Goal: Task Accomplishment & Management: Use online tool/utility

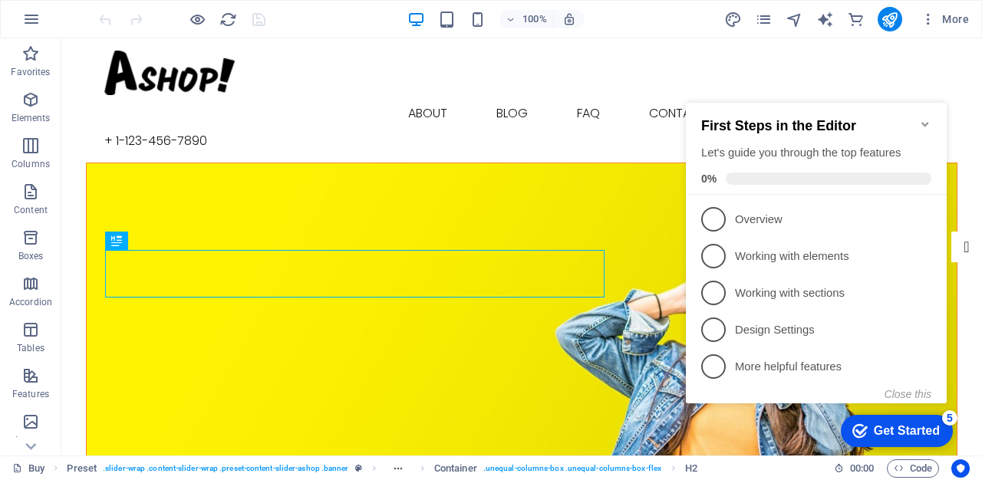
click at [370, 163] on figure at bounding box center [522, 341] width 870 height 356
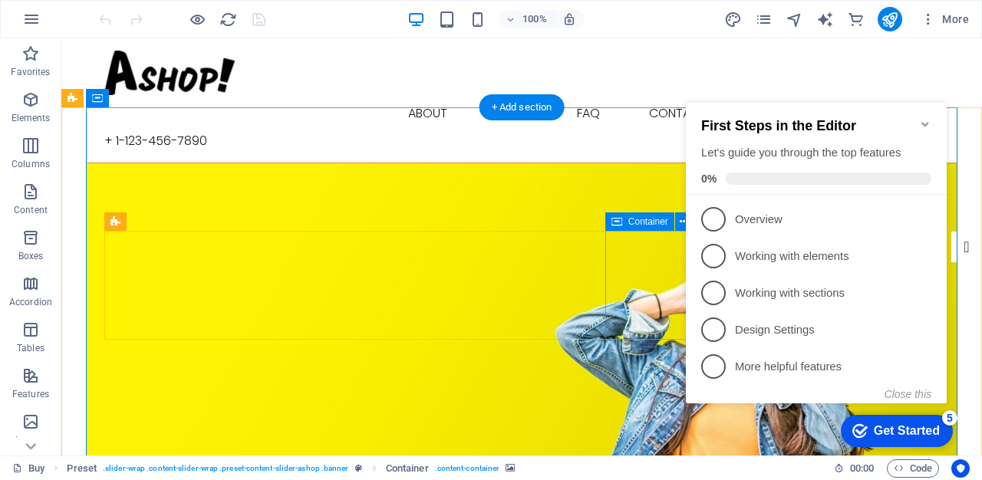
click at [925, 118] on icon "Minimize checklist" at bounding box center [925, 124] width 12 height 12
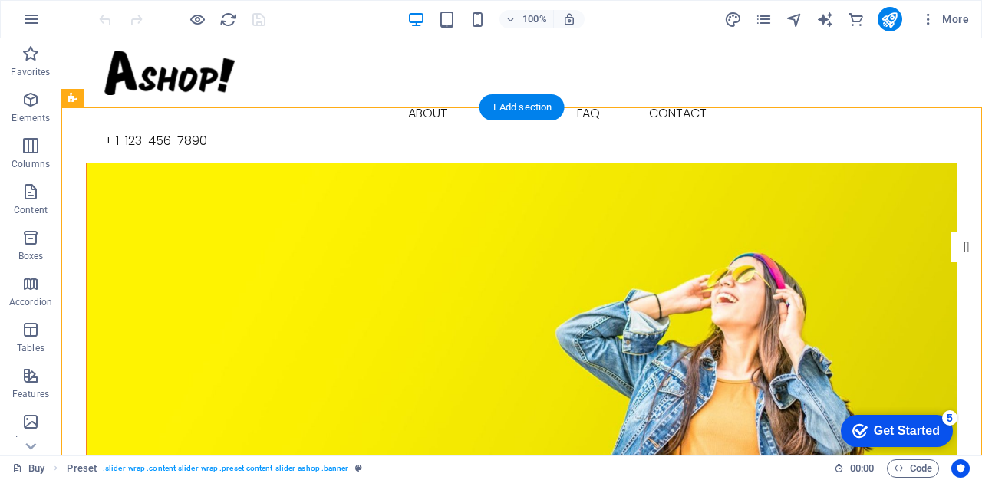
click at [852, 171] on figure at bounding box center [522, 341] width 870 height 356
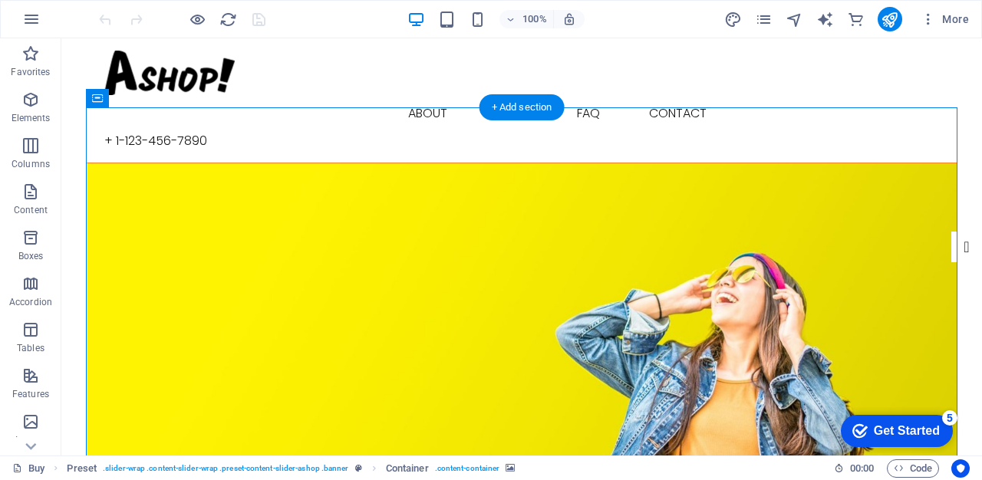
click at [852, 171] on figure at bounding box center [522, 341] width 870 height 356
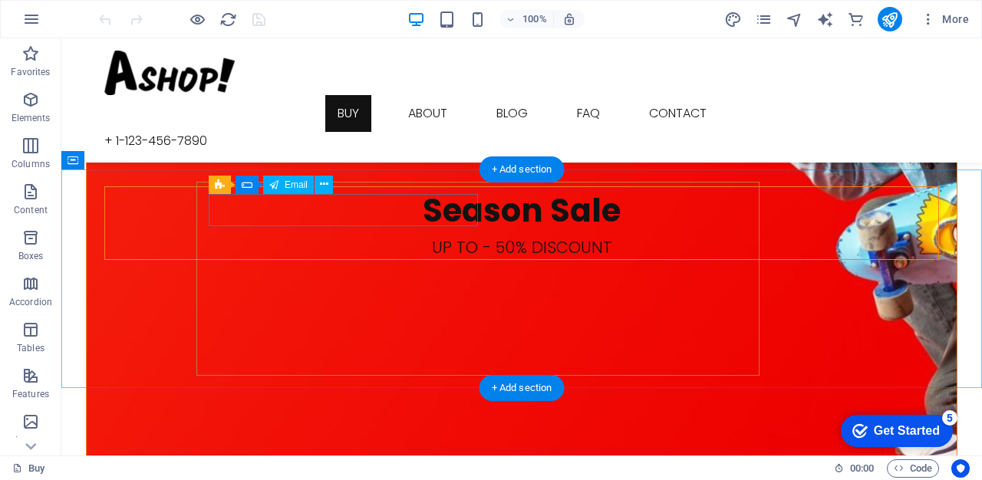
scroll to position [1972, 0]
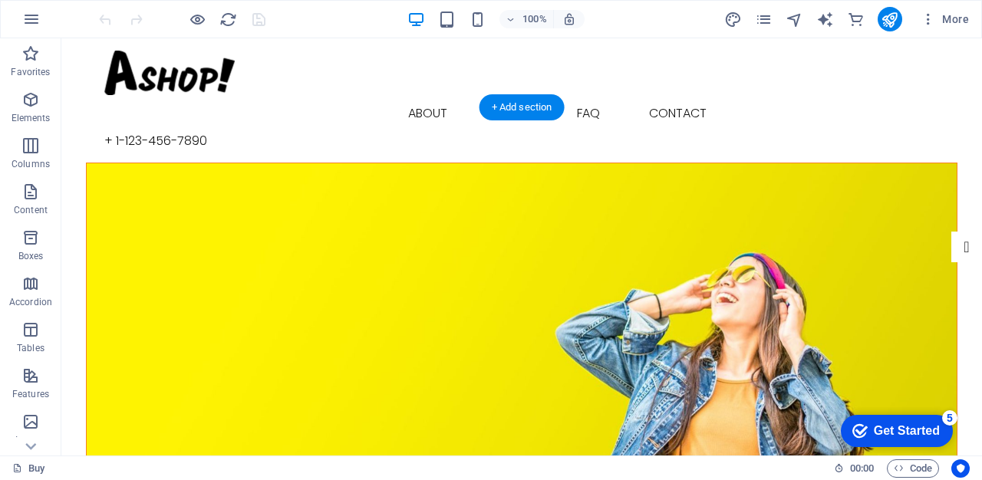
scroll to position [0, 0]
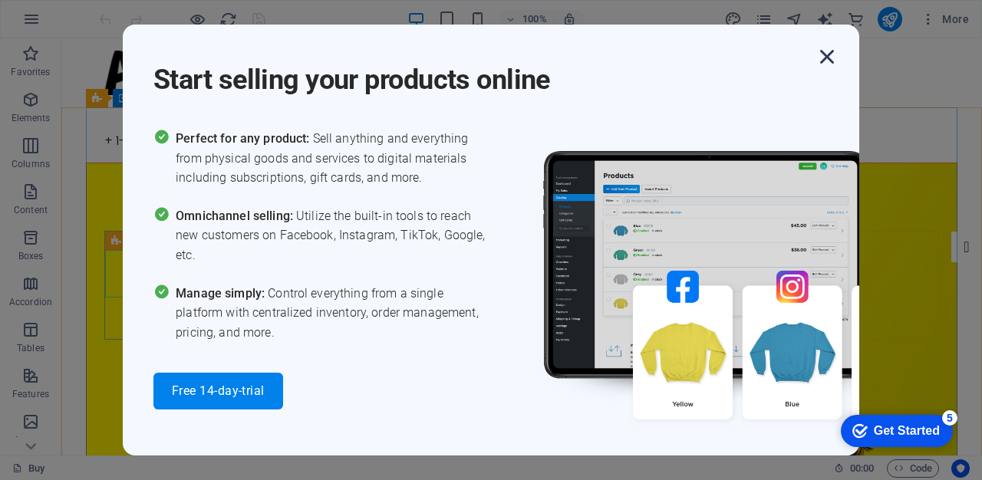
click at [825, 54] on icon "button" at bounding box center [827, 57] width 28 height 28
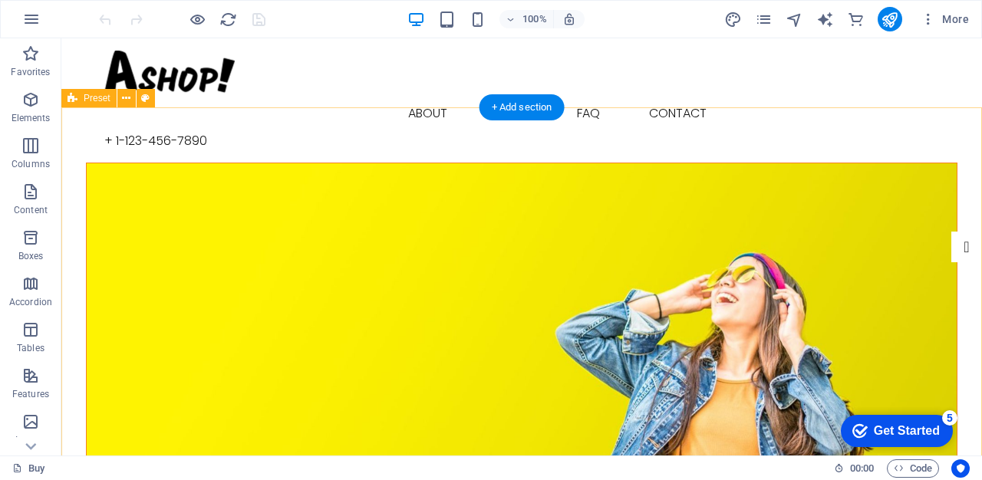
click at [739, 199] on figure at bounding box center [522, 341] width 870 height 356
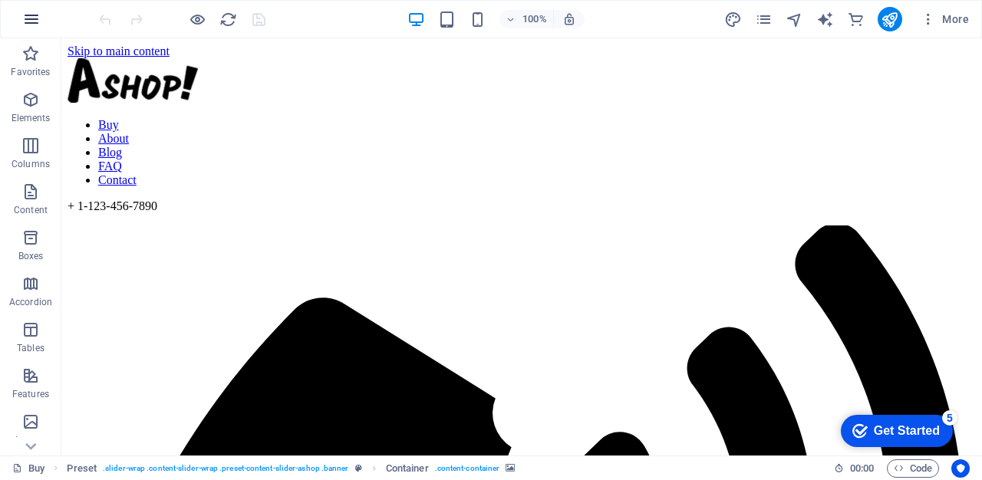
click at [32, 18] on icon "button" at bounding box center [31, 19] width 18 height 18
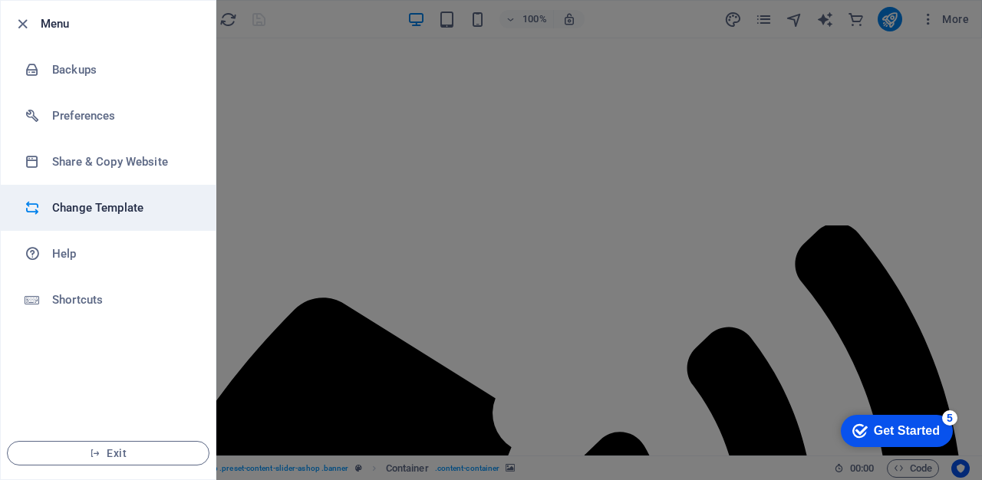
click at [70, 195] on li "Change Template" at bounding box center [108, 208] width 215 height 46
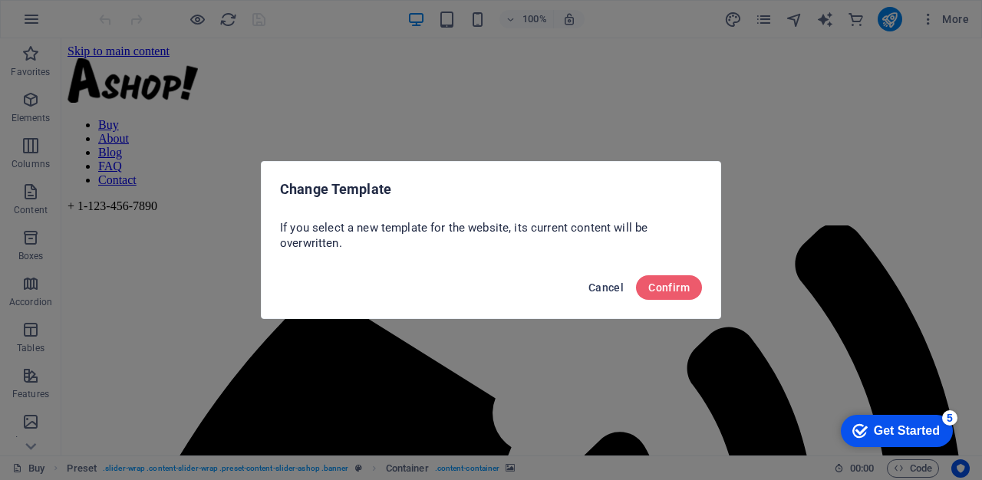
click at [615, 288] on span "Cancel" at bounding box center [605, 288] width 35 height 12
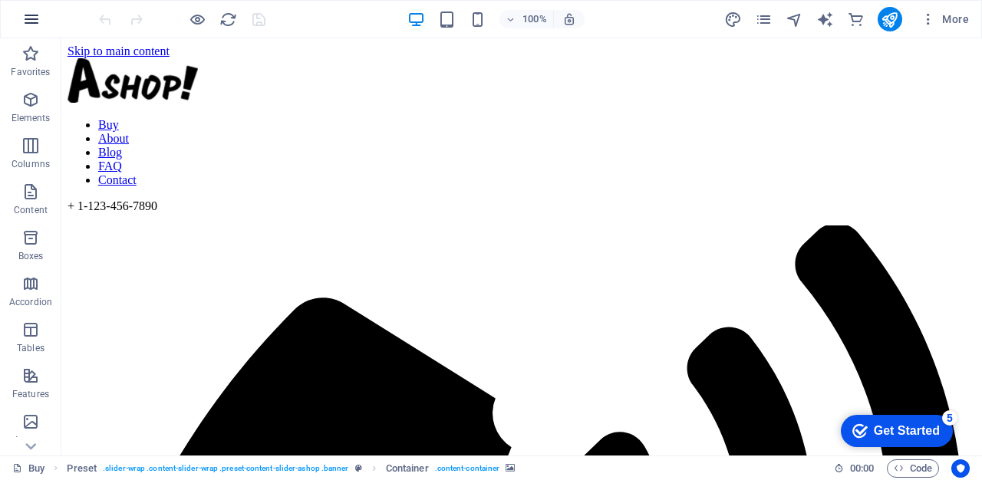
click at [35, 21] on icon "button" at bounding box center [31, 19] width 18 height 18
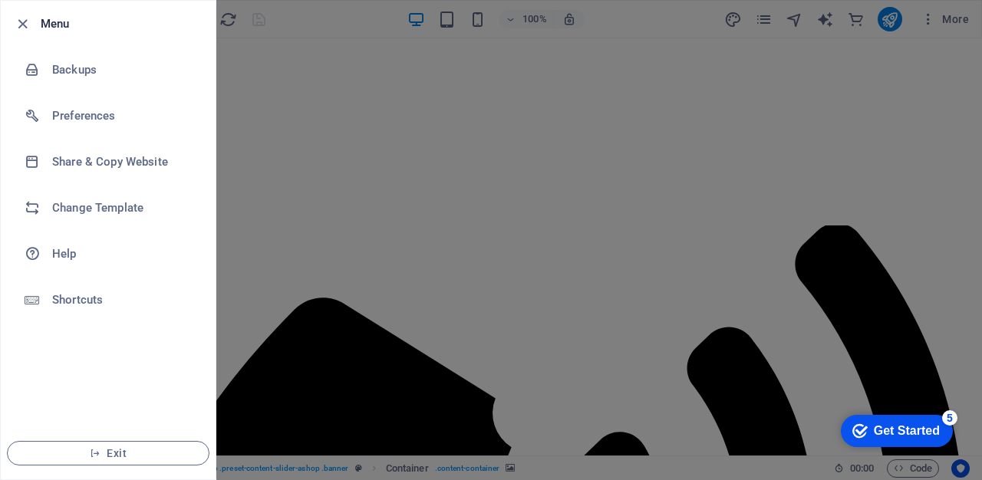
click at [341, 169] on div at bounding box center [491, 240] width 982 height 480
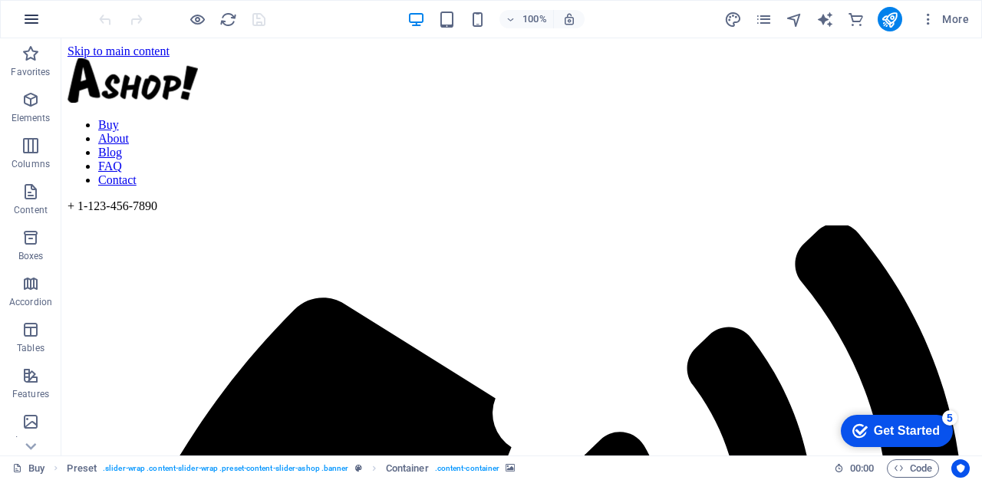
click at [30, 21] on icon "button" at bounding box center [31, 19] width 18 height 18
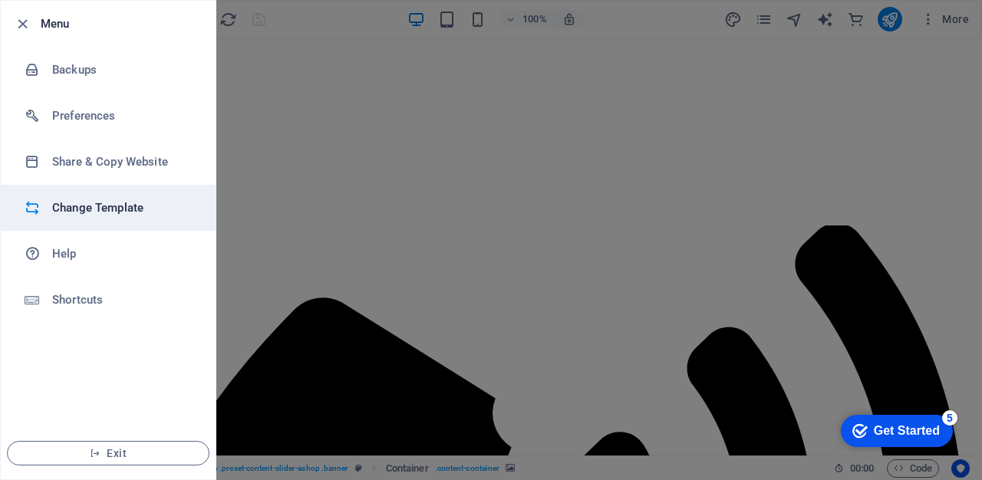
click at [68, 203] on h6 "Change Template" at bounding box center [123, 208] width 142 height 18
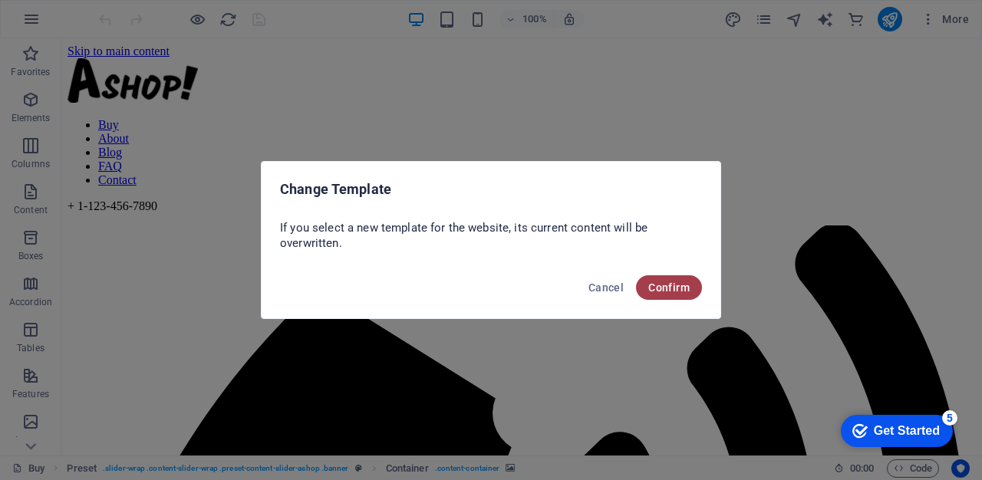
click at [670, 281] on button "Confirm" at bounding box center [669, 287] width 66 height 25
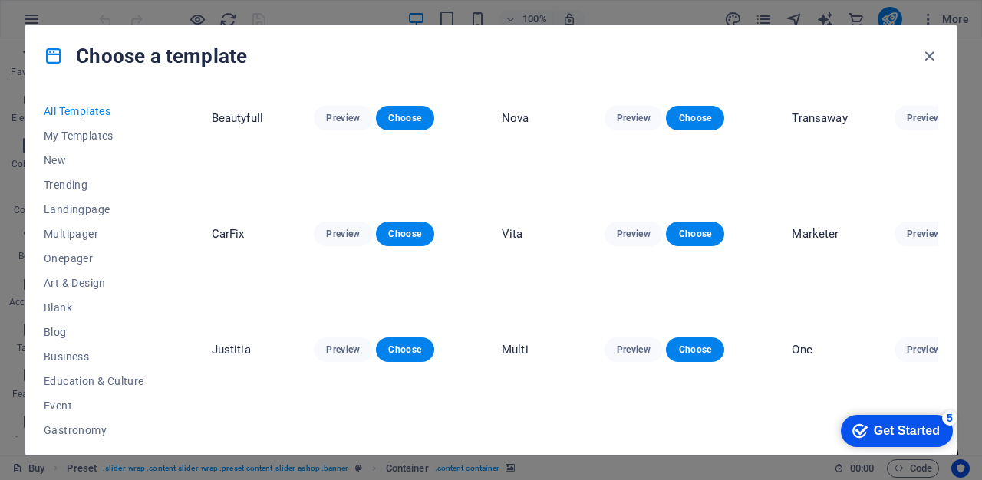
scroll to position [4914, 0]
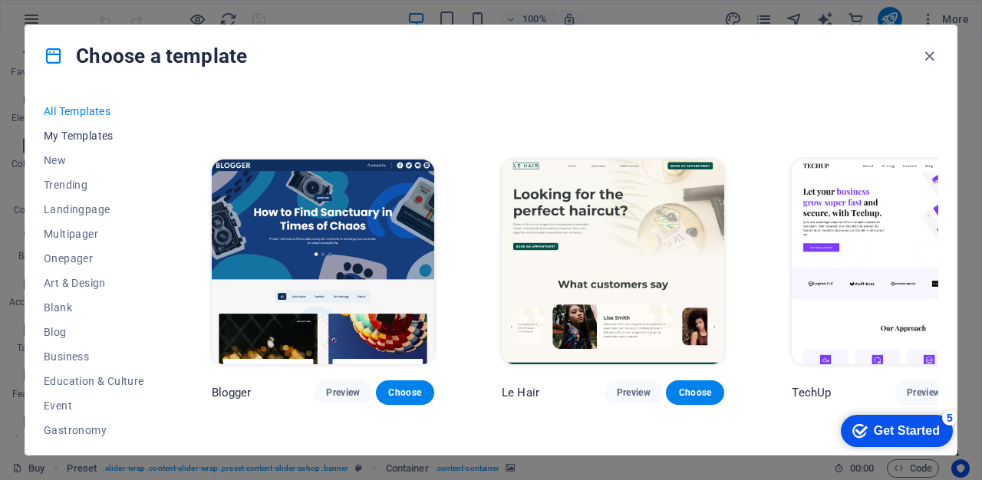
click at [80, 136] on span "My Templates" at bounding box center [94, 136] width 100 height 12
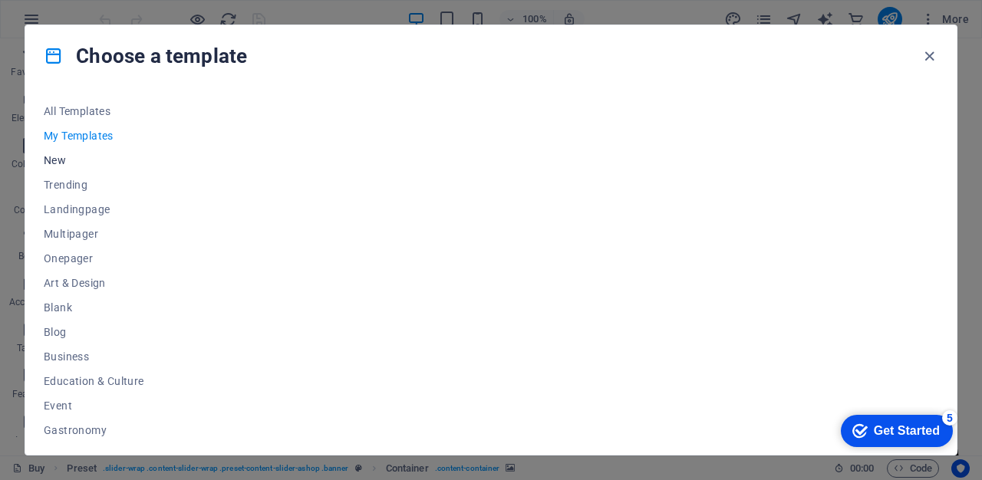
click at [56, 154] on span "New" at bounding box center [94, 160] width 100 height 12
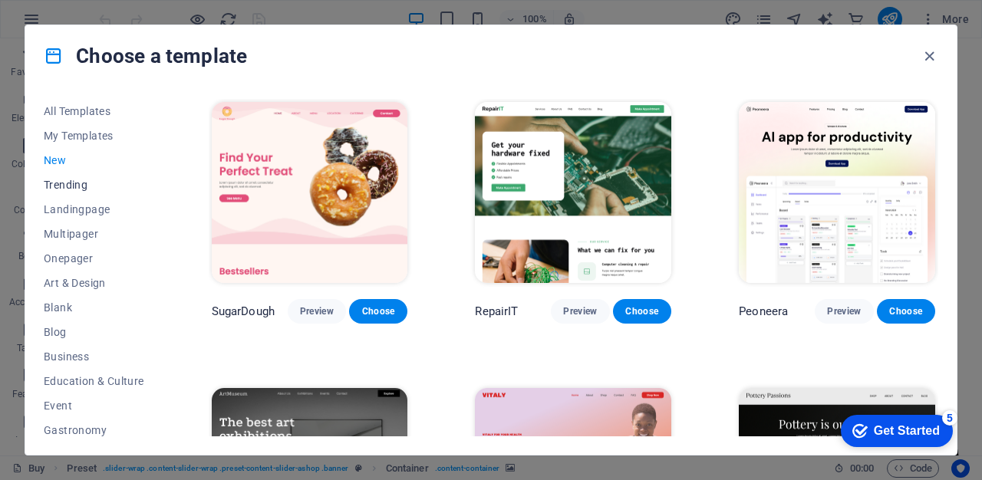
click at [67, 184] on span "Trending" at bounding box center [94, 185] width 100 height 12
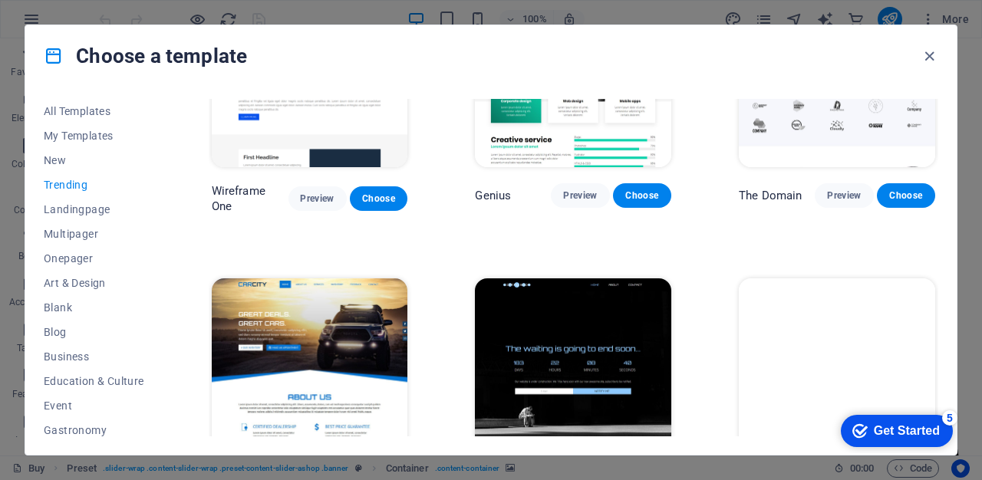
scroll to position [1275, 0]
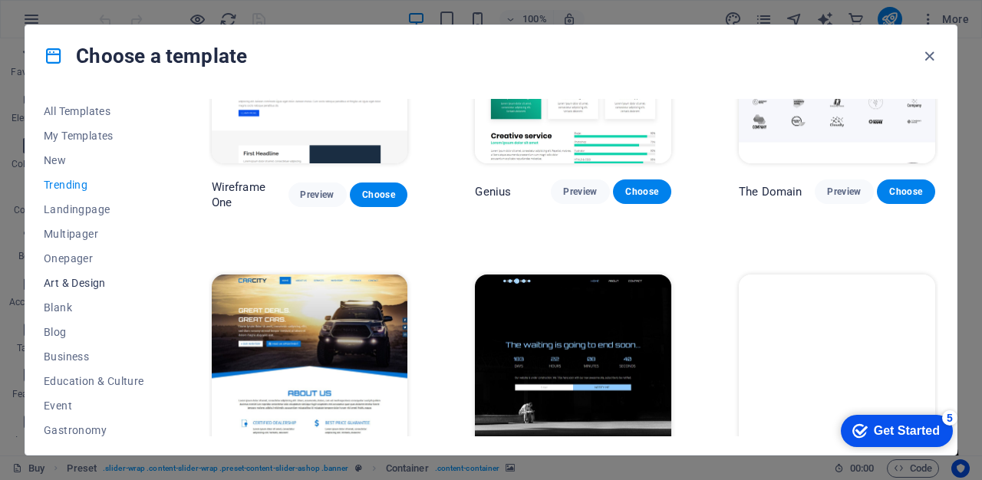
click at [77, 277] on span "Art & Design" at bounding box center [94, 283] width 100 height 12
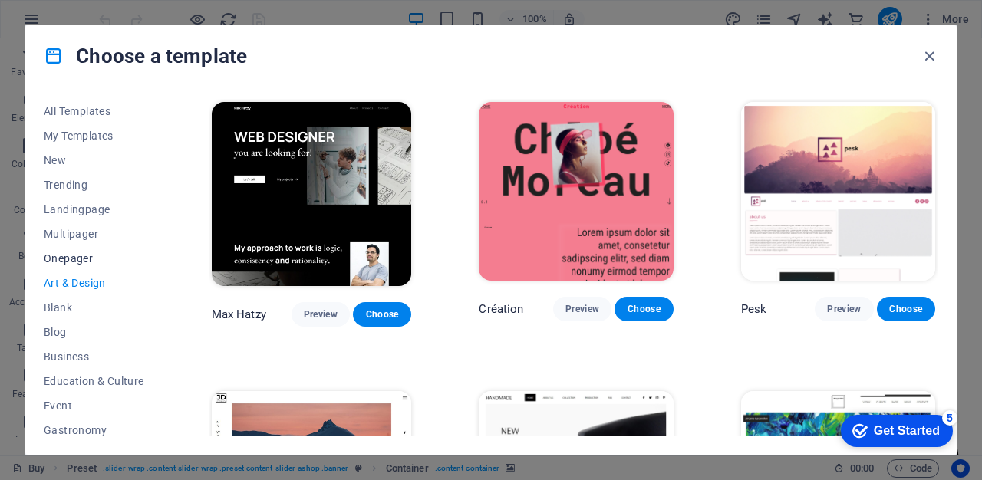
scroll to position [0, 0]
click at [65, 260] on span "Onepager" at bounding box center [94, 258] width 100 height 12
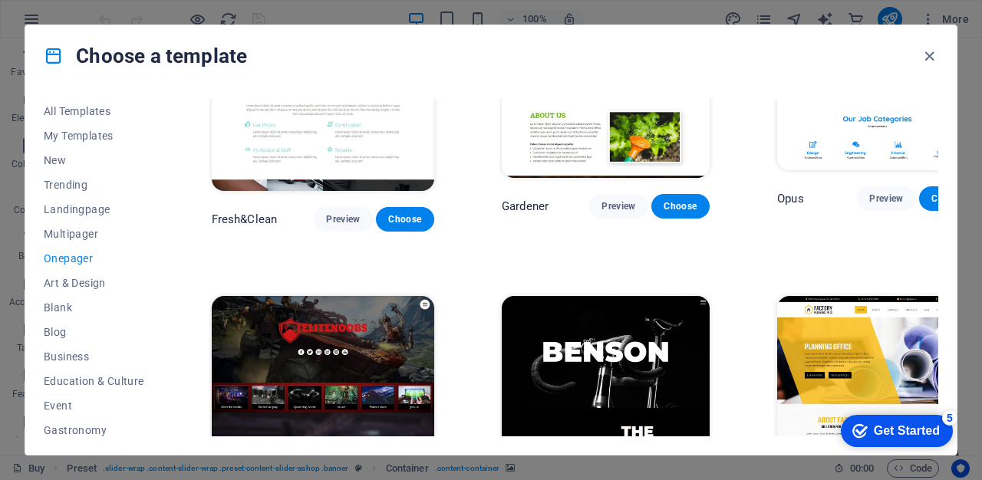
scroll to position [5646, 0]
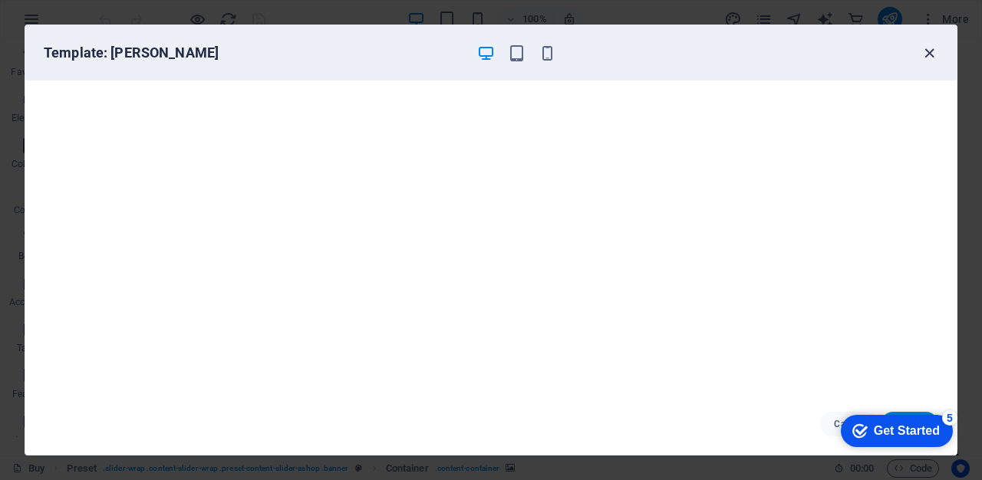
click at [931, 48] on icon "button" at bounding box center [929, 53] width 18 height 18
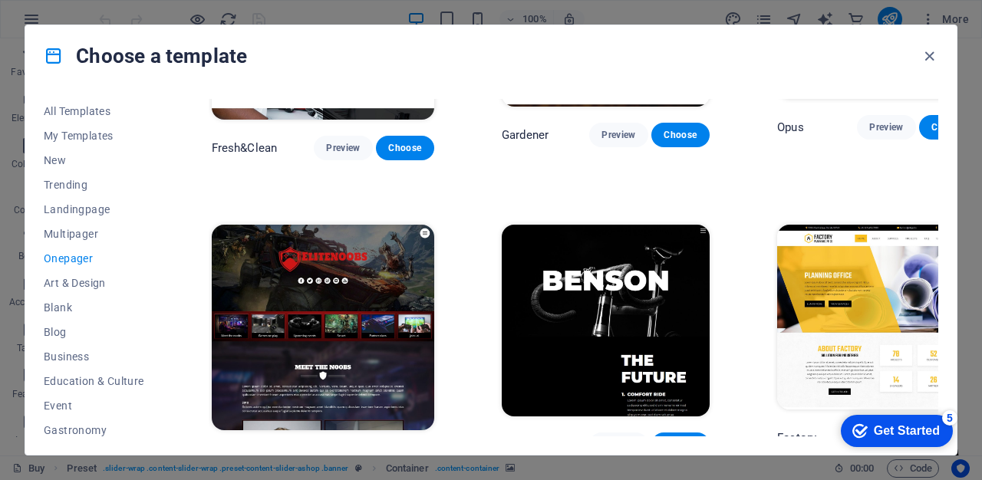
scroll to position [5783, 0]
